Goal: Connect with others: Connect with others

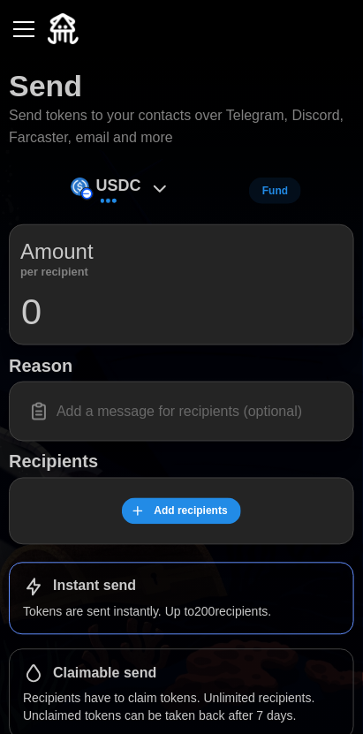
click at [12, 26] on button "button" at bounding box center [24, 29] width 30 height 30
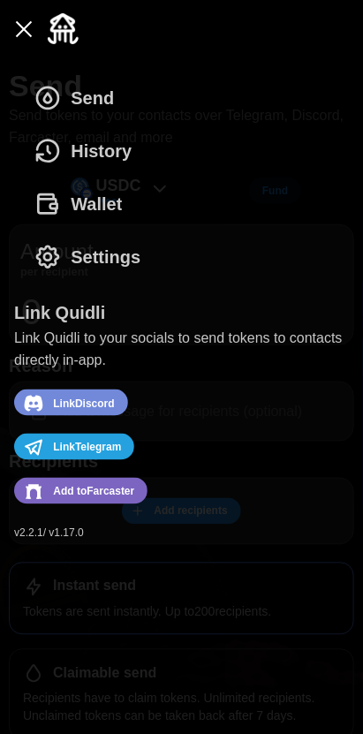
click at [69, 491] on span "Add to [GEOGRAPHIC_DATA]" at bounding box center [93, 492] width 81 height 23
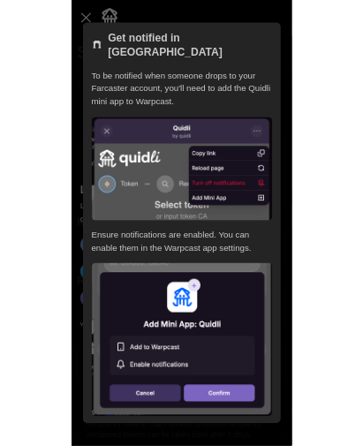
scroll to position [37, 0]
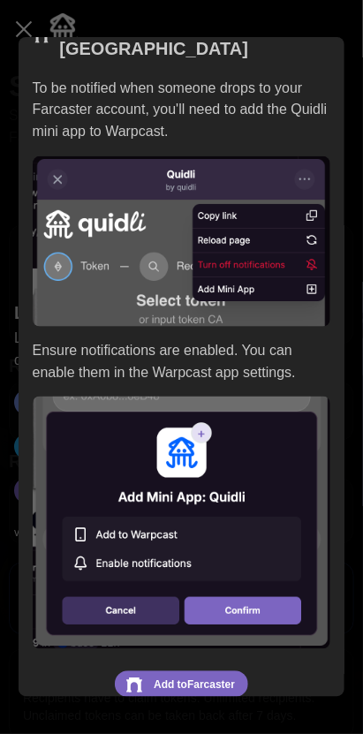
click at [205, 674] on span "Add to [GEOGRAPHIC_DATA]" at bounding box center [194, 685] width 81 height 23
click at [336, 3] on div at bounding box center [181, 367] width 363 height 734
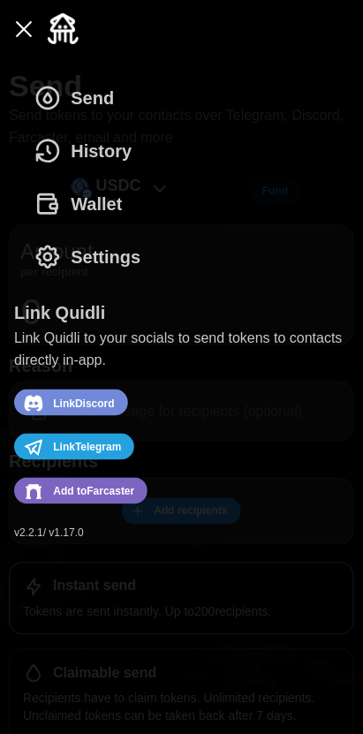
click at [17, 28] on div "button" at bounding box center [23, 29] width 21 height 2
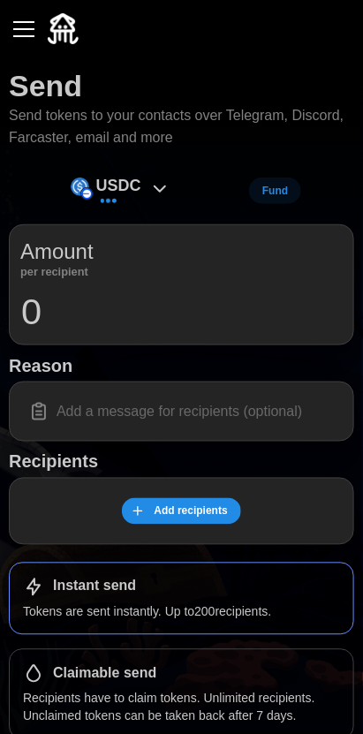
click at [178, 183] on div "USDC Fund" at bounding box center [181, 191] width 345 height 40
click at [134, 201] on p "0 USDC" at bounding box center [118, 201] width 39 height 15
